Goal: Task Accomplishment & Management: Manage account settings

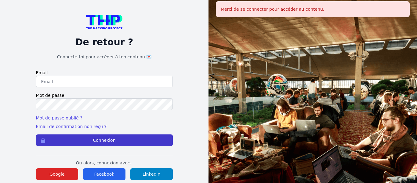
type input "coralie.ibata.pro@gmail.com"
click at [135, 137] on button "Connexion" at bounding box center [104, 140] width 137 height 12
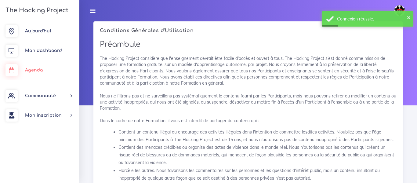
click at [41, 70] on span "Agenda" at bounding box center [34, 70] width 18 height 5
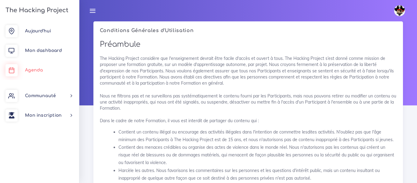
click at [39, 71] on span "Agenda" at bounding box center [34, 70] width 18 height 5
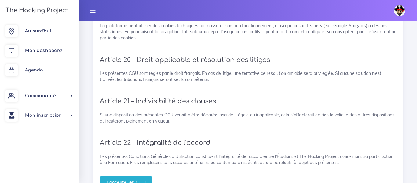
scroll to position [1371, 0]
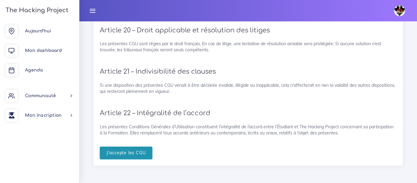
click at [148, 151] on input "J'accepte les CGU" at bounding box center [126, 153] width 53 height 13
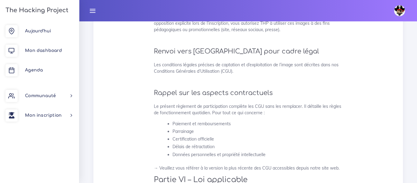
scroll to position [1612, 0]
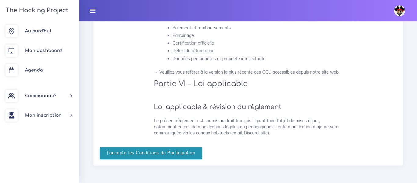
click at [149, 154] on input "J'accepte les Conditions de Participation" at bounding box center [151, 153] width 102 height 13
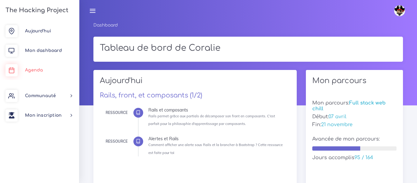
click at [27, 68] on span "Agenda" at bounding box center [34, 70] width 18 height 5
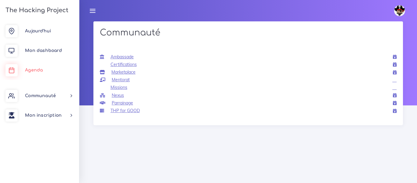
click at [42, 67] on link "Agenda" at bounding box center [39, 71] width 79 height 20
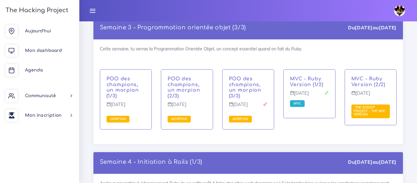
scroll to position [1593, 0]
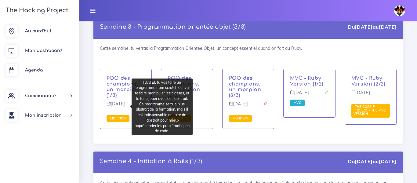
click at [162, 57] on div "Cette semaine, tu verras la Programmation Orientée Objet, un concept essentiel …" at bounding box center [249, 91] width 310 height 105
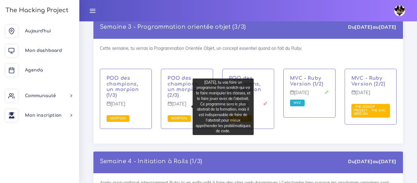
click at [212, 47] on div "Cette semaine, tu verras la Programmation Orientée Objet, un concept essentiel …" at bounding box center [249, 91] width 310 height 105
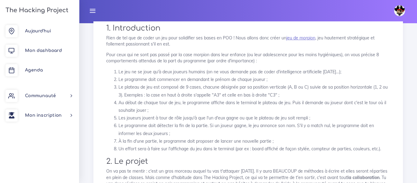
scroll to position [85, 0]
